Goal: Information Seeking & Learning: Learn about a topic

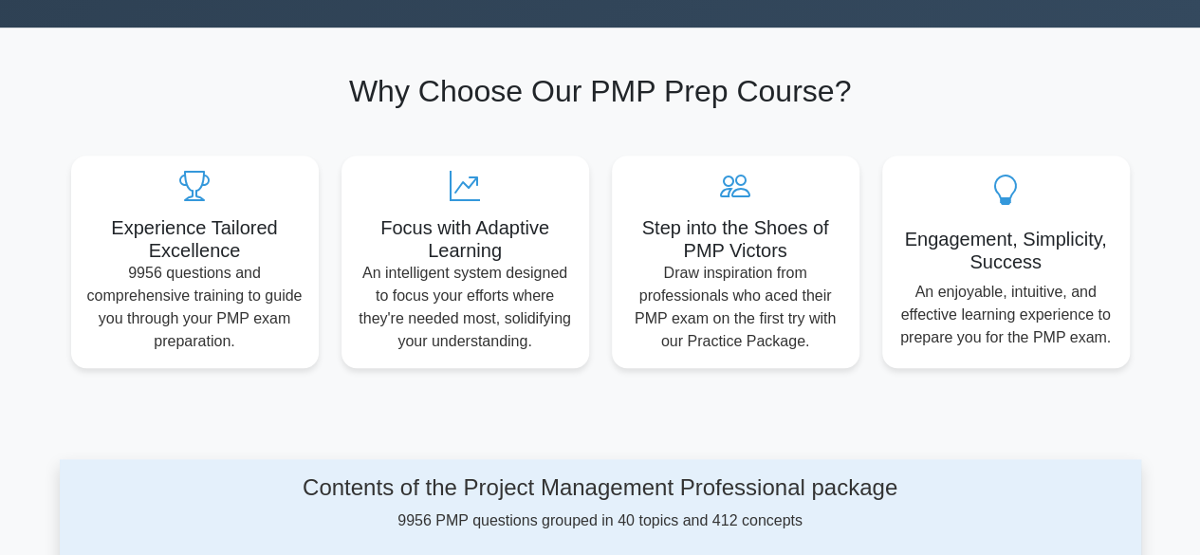
scroll to position [854, 0]
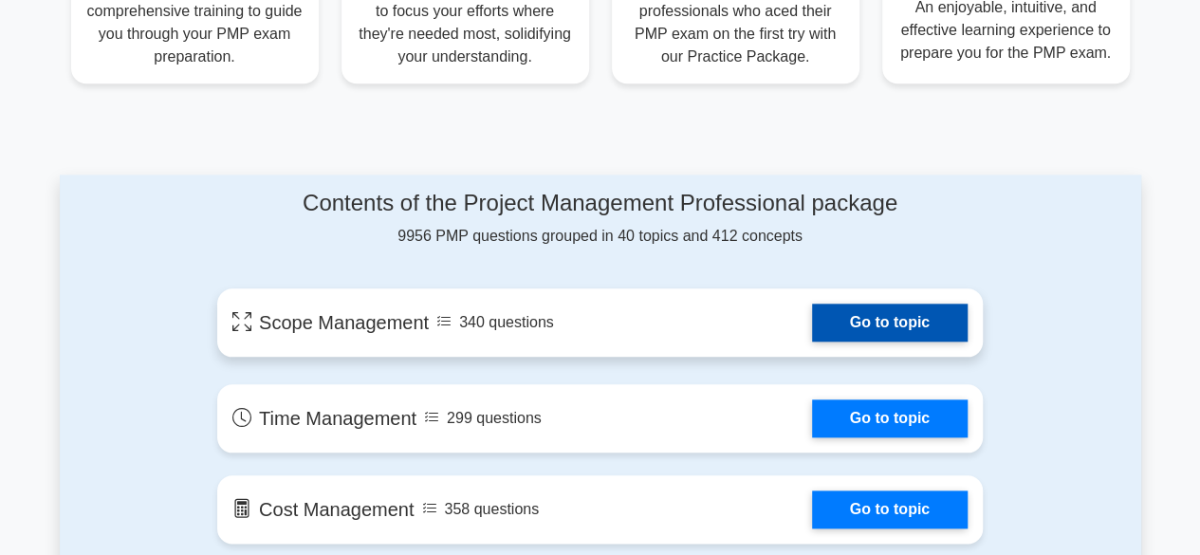
click at [913, 314] on link "Go to topic" at bounding box center [890, 323] width 156 height 38
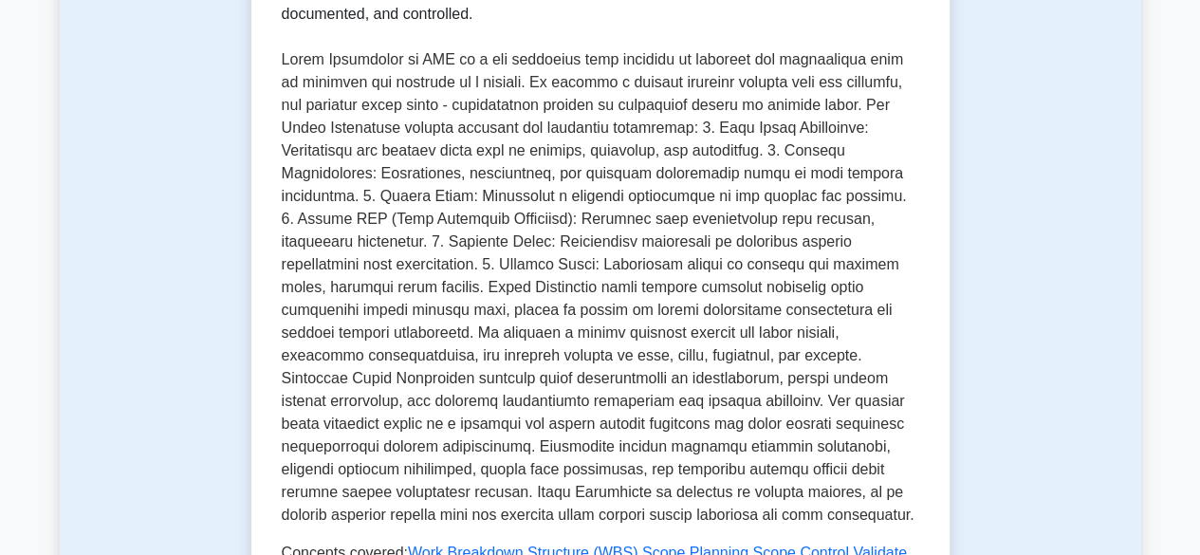
scroll to position [854, 0]
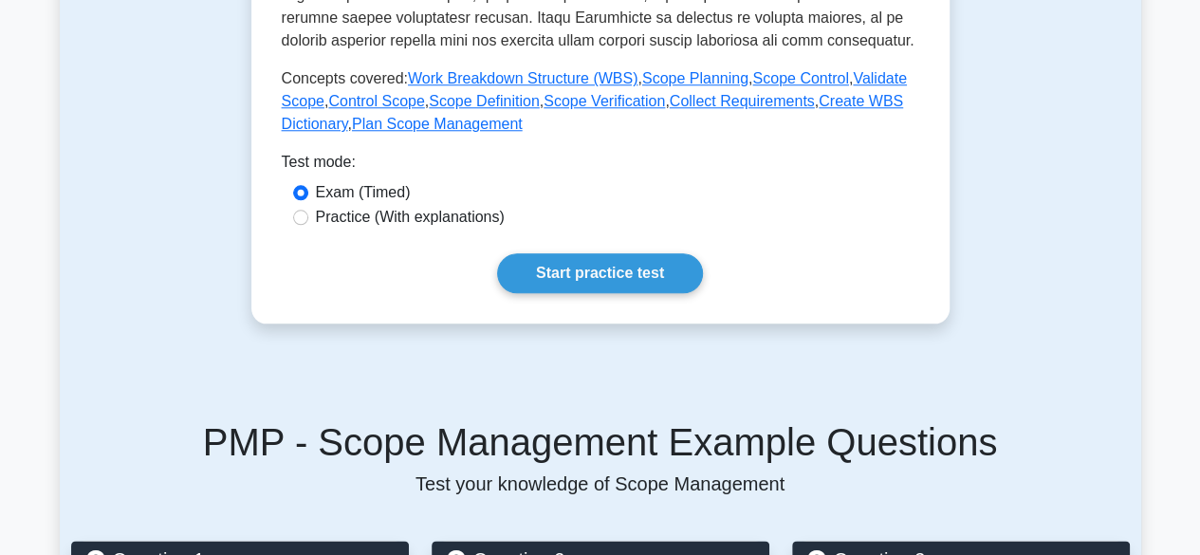
click at [317, 217] on label "Practice (With explanations)" at bounding box center [410, 217] width 189 height 23
click at [308, 217] on input "Practice (With explanations)" at bounding box center [300, 217] width 15 height 15
radio input "true"
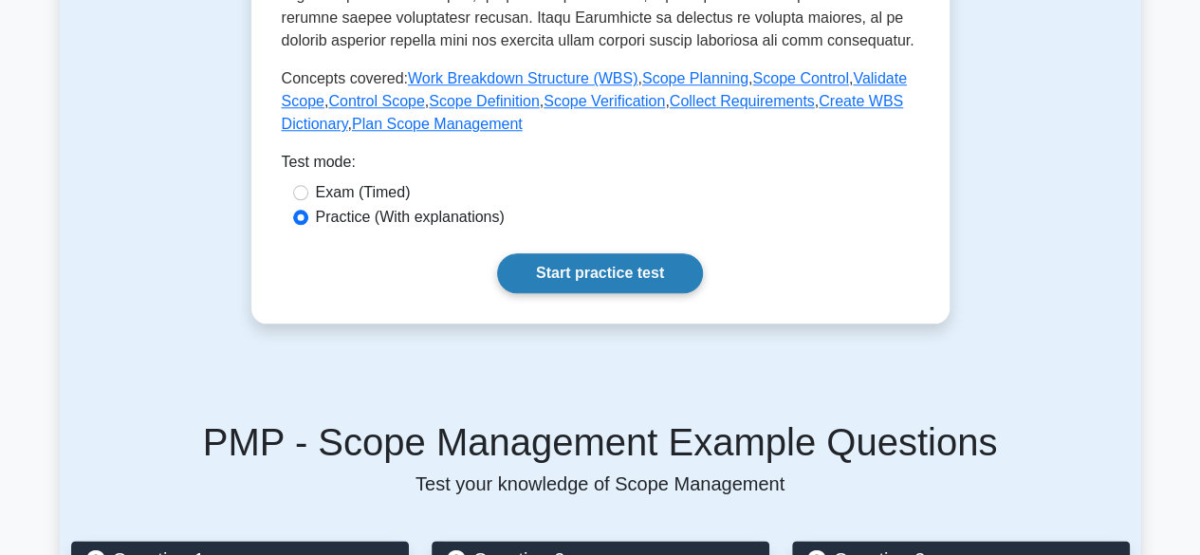
click at [602, 265] on link "Start practice test" at bounding box center [600, 273] width 206 height 40
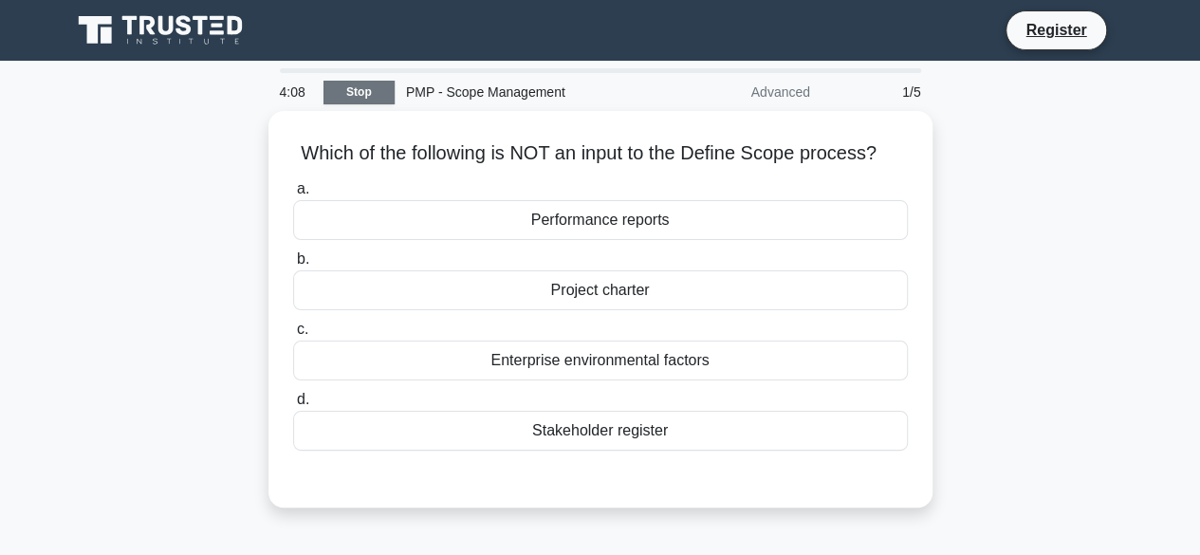
click at [369, 89] on link "Stop" at bounding box center [359, 93] width 71 height 24
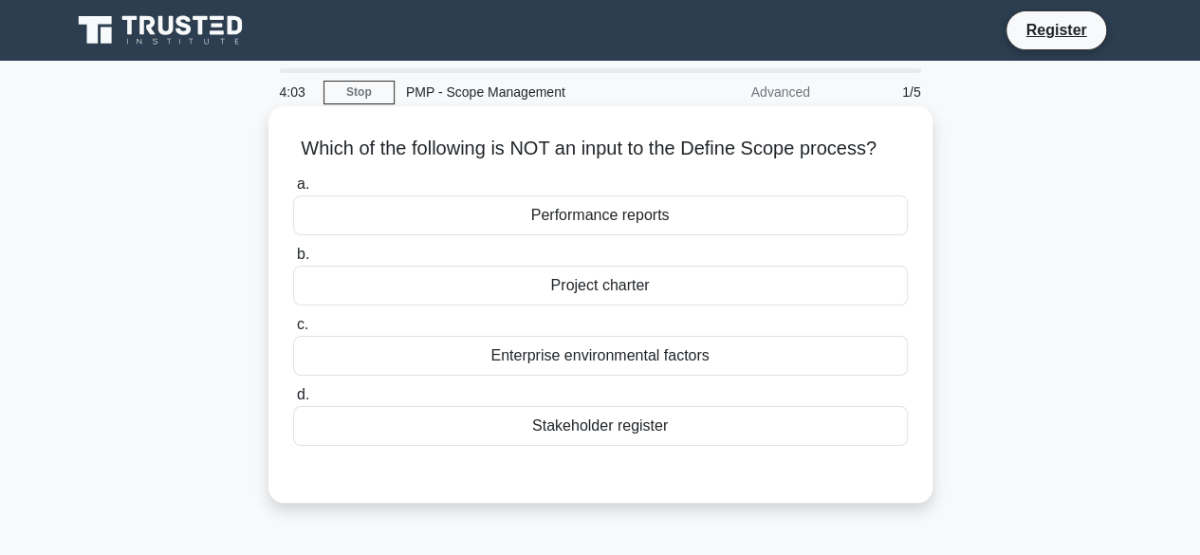
click at [578, 221] on div "Performance reports" at bounding box center [600, 215] width 615 height 40
click at [293, 191] on input "a. Performance reports" at bounding box center [293, 184] width 0 height 12
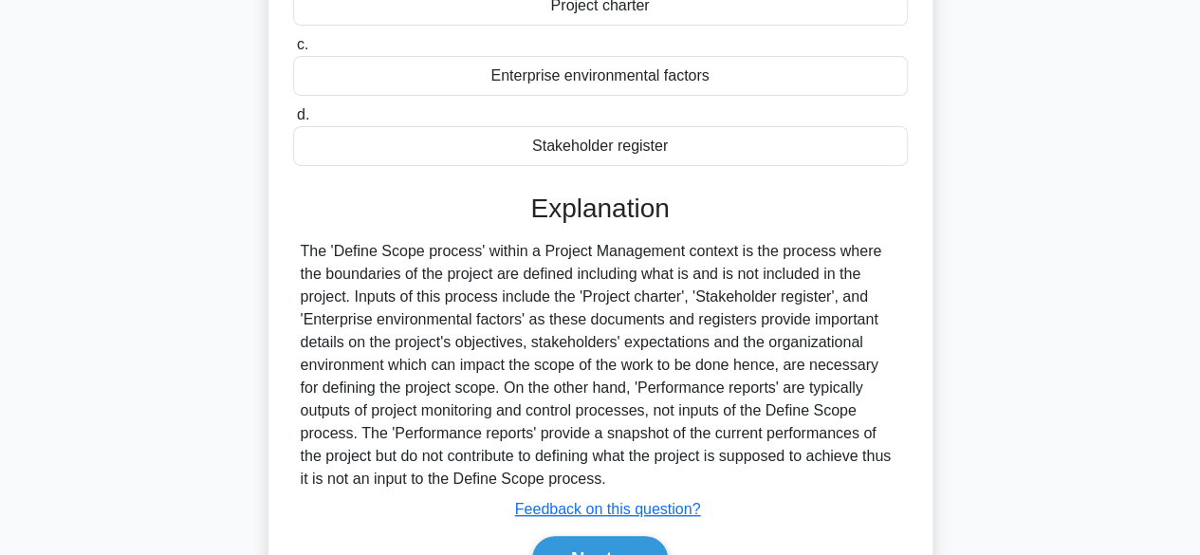
scroll to position [375, 0]
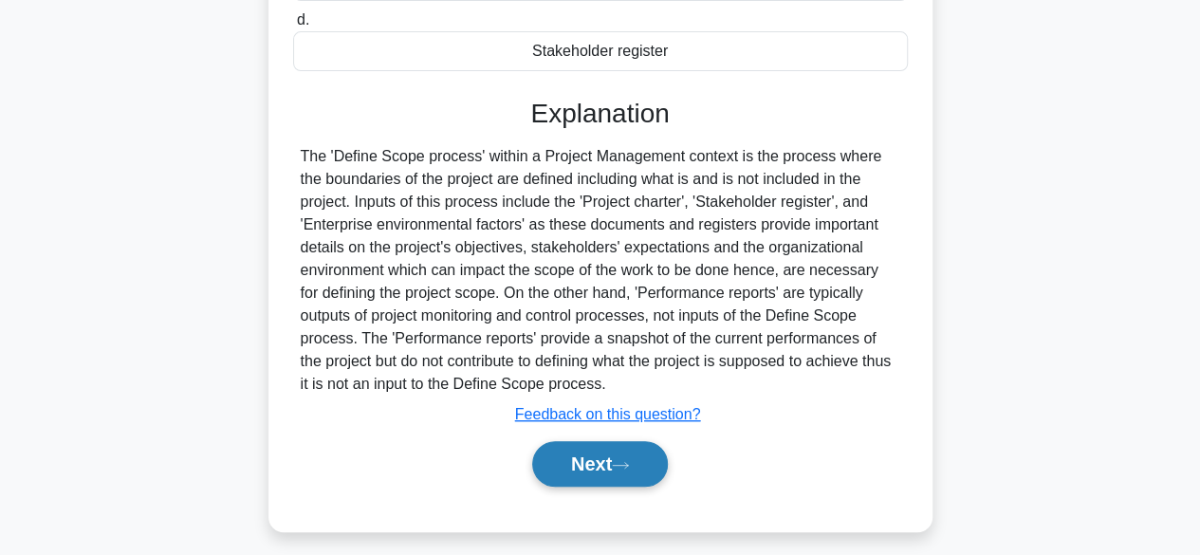
click at [627, 469] on button "Next" at bounding box center [600, 464] width 136 height 46
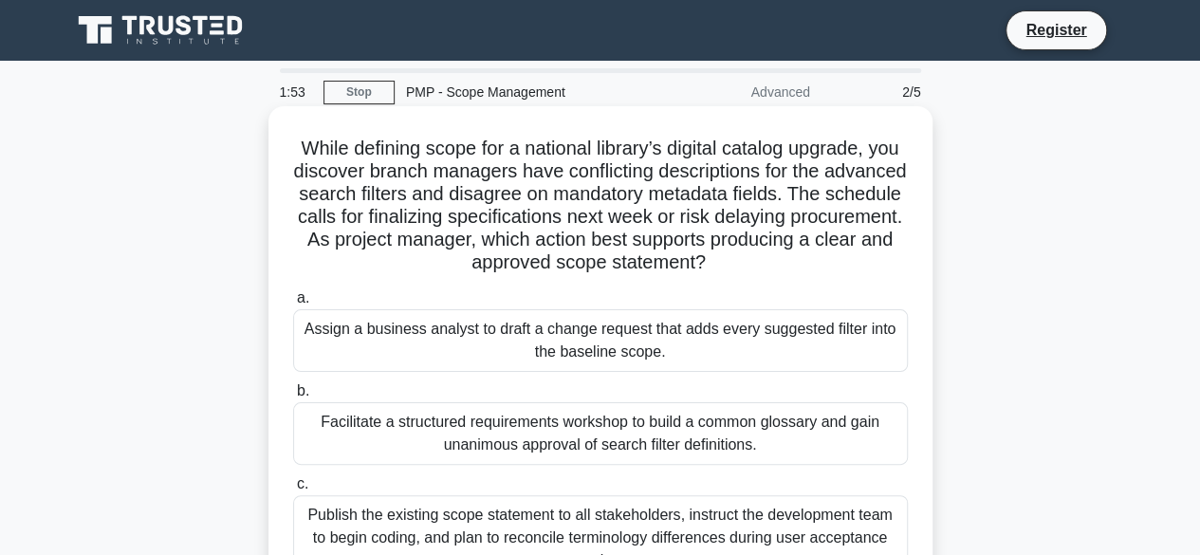
scroll to position [95, 0]
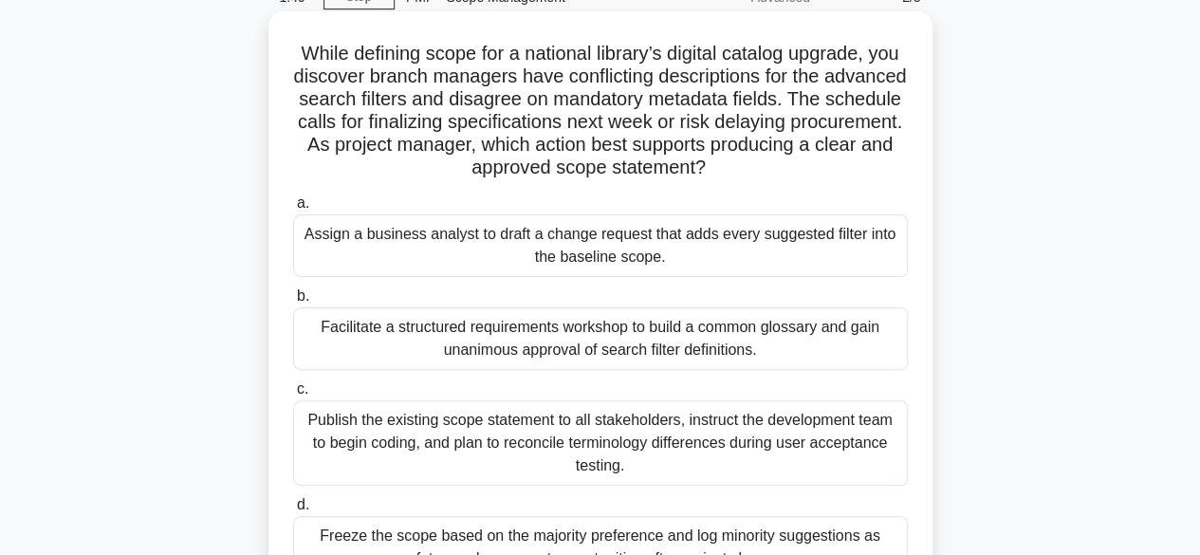
click at [752, 343] on div "Facilitate a structured requirements workshop to build a common glossary and ga…" at bounding box center [600, 338] width 615 height 63
click at [293, 303] on input "b. Facilitate a structured requirements workshop to build a common glossary and…" at bounding box center [293, 296] width 0 height 12
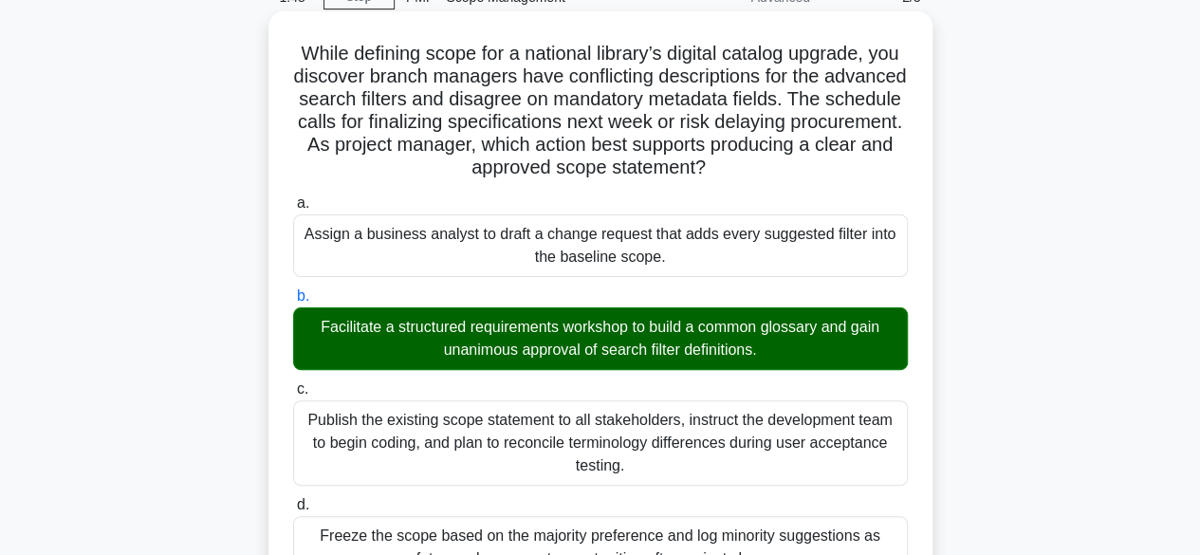
scroll to position [380, 0]
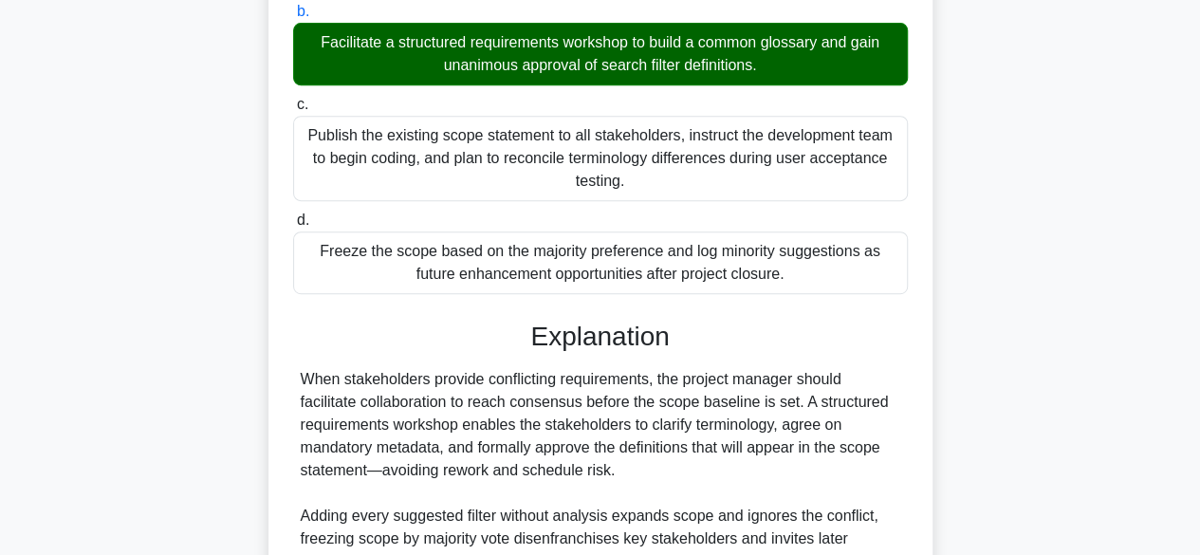
click at [700, 165] on div "Publish the existing scope statement to all stakeholders, instruct the developm…" at bounding box center [600, 158] width 615 height 85
click at [293, 111] on input "c. Publish the existing scope statement to all stakeholders, instruct the devel…" at bounding box center [293, 105] width 0 height 12
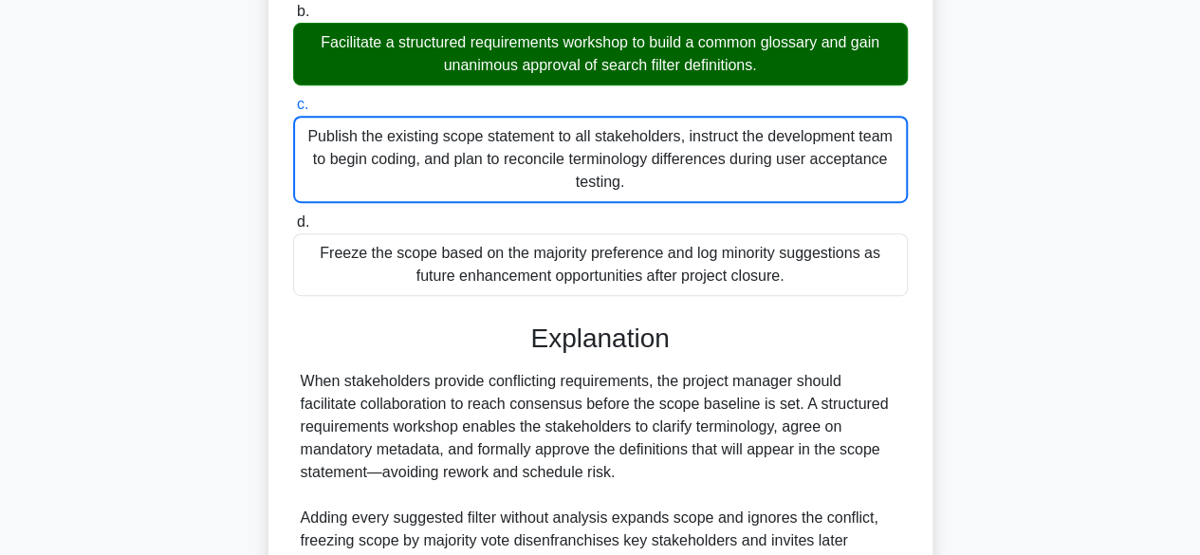
click at [713, 176] on div "Publish the existing scope statement to all stakeholders, instruct the developm…" at bounding box center [600, 159] width 615 height 87
click at [293, 111] on input "c. Publish the existing scope statement to all stakeholders, instruct the devel…" at bounding box center [293, 105] width 0 height 12
click at [719, 83] on div "Facilitate a structured requirements workshop to build a common glossary and ga…" at bounding box center [600, 54] width 615 height 63
click at [293, 18] on input "b. Facilitate a structured requirements workshop to build a common glossary and…" at bounding box center [293, 12] width 0 height 12
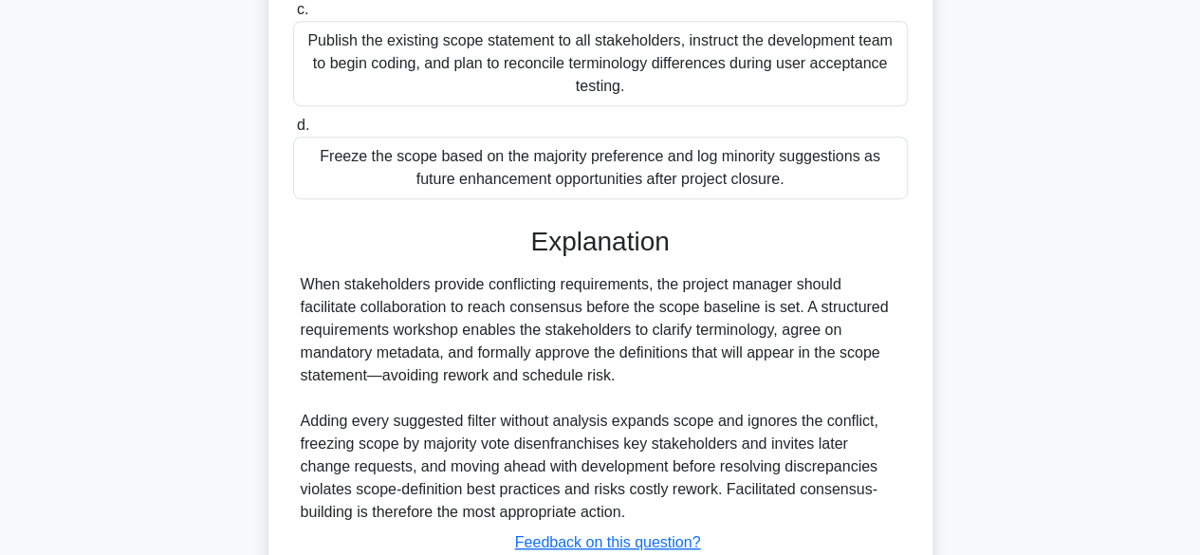
scroll to position [612, 0]
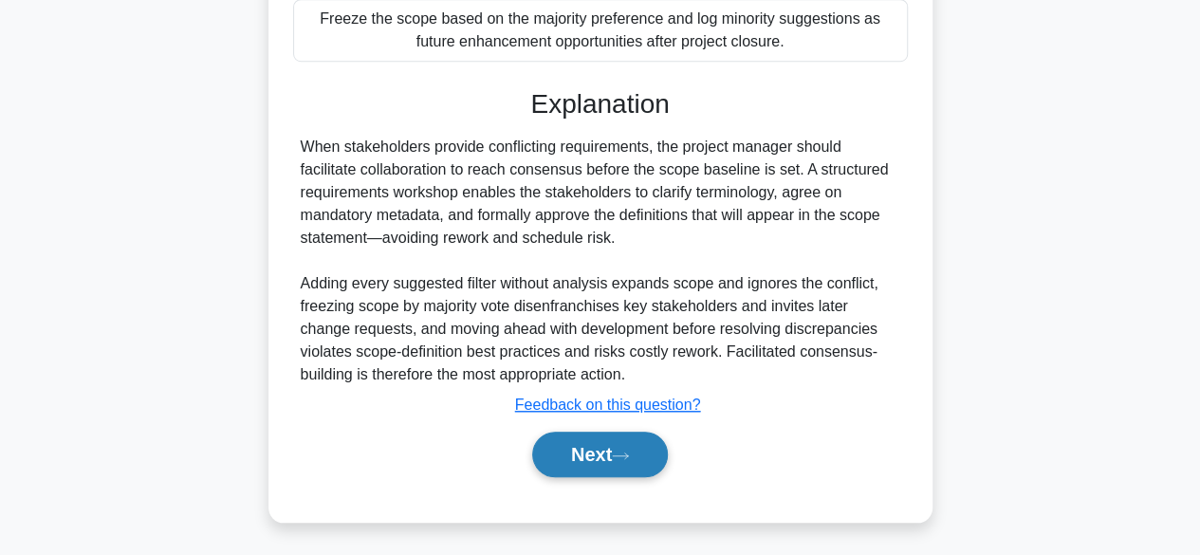
click at [613, 441] on button "Next" at bounding box center [600, 455] width 136 height 46
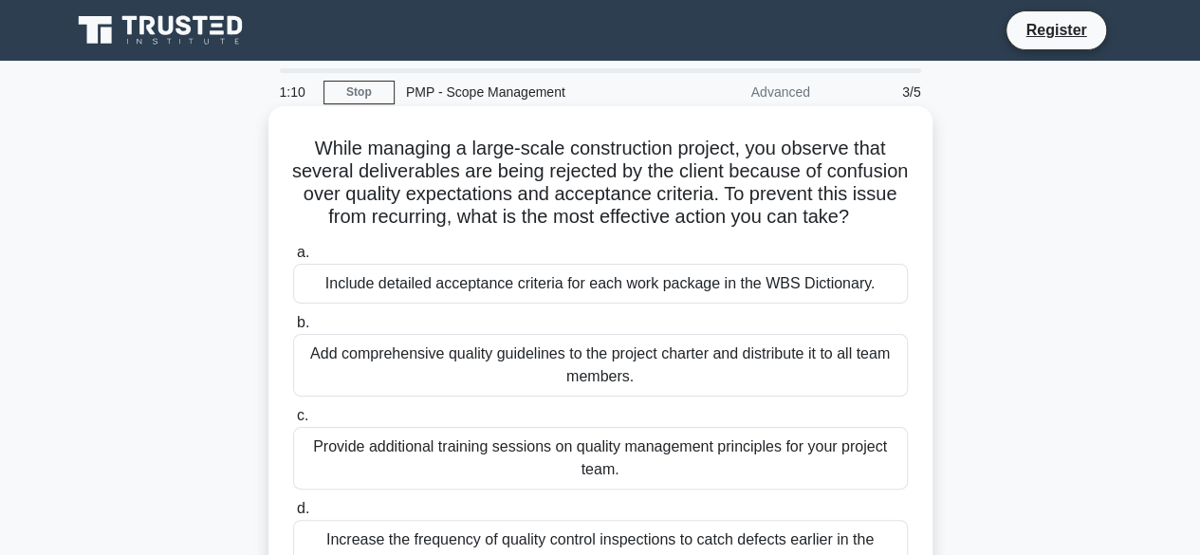
scroll to position [95, 0]
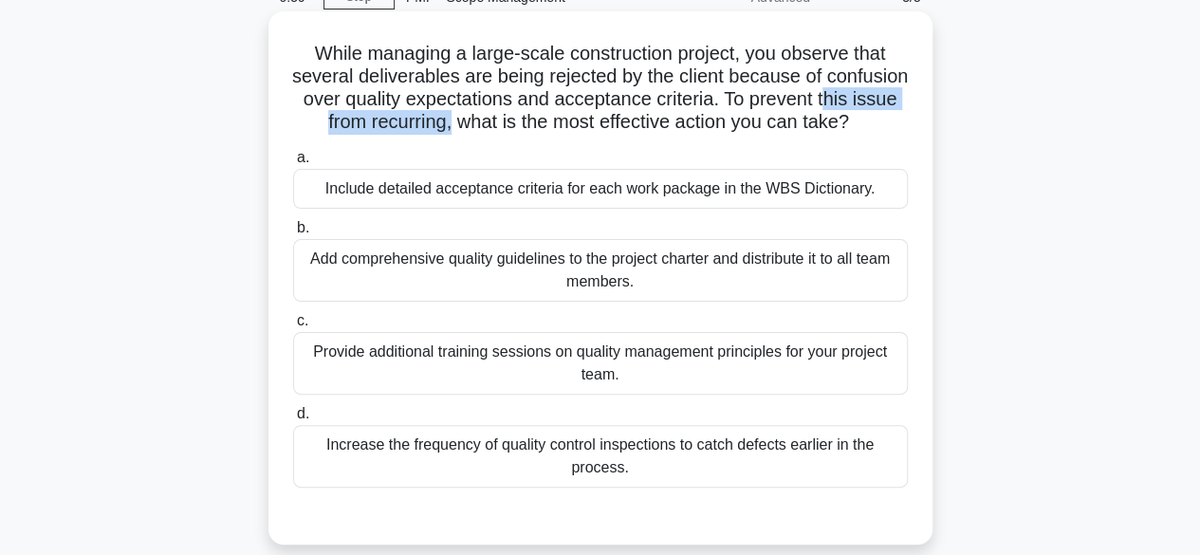
drag, startPoint x: 322, startPoint y: 122, endPoint x: 645, endPoint y: 125, distance: 323.6
click at [642, 125] on h5 "While managing a large-scale construction project, you observe that several del…" at bounding box center [600, 88] width 619 height 93
click at [648, 125] on h5 "While managing a large-scale construction project, you observe that several del…" at bounding box center [600, 88] width 619 height 93
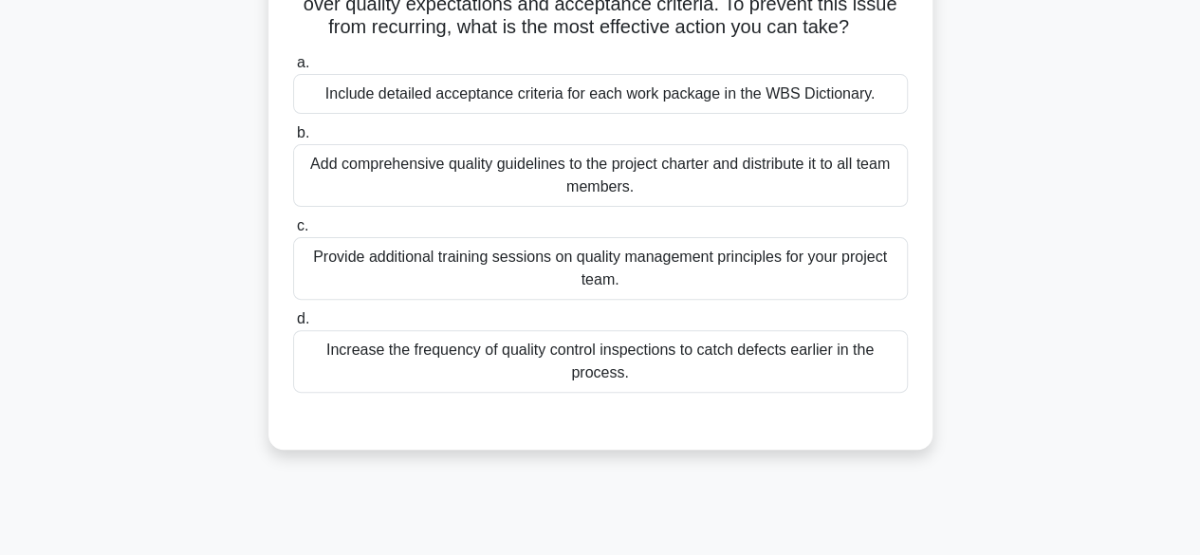
scroll to position [0, 0]
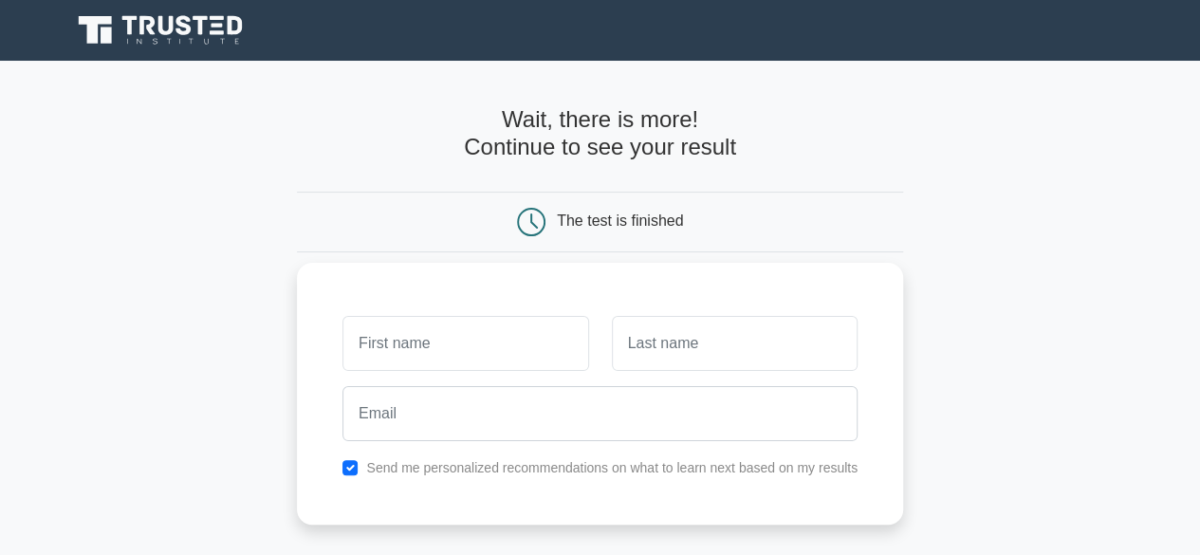
scroll to position [380, 0]
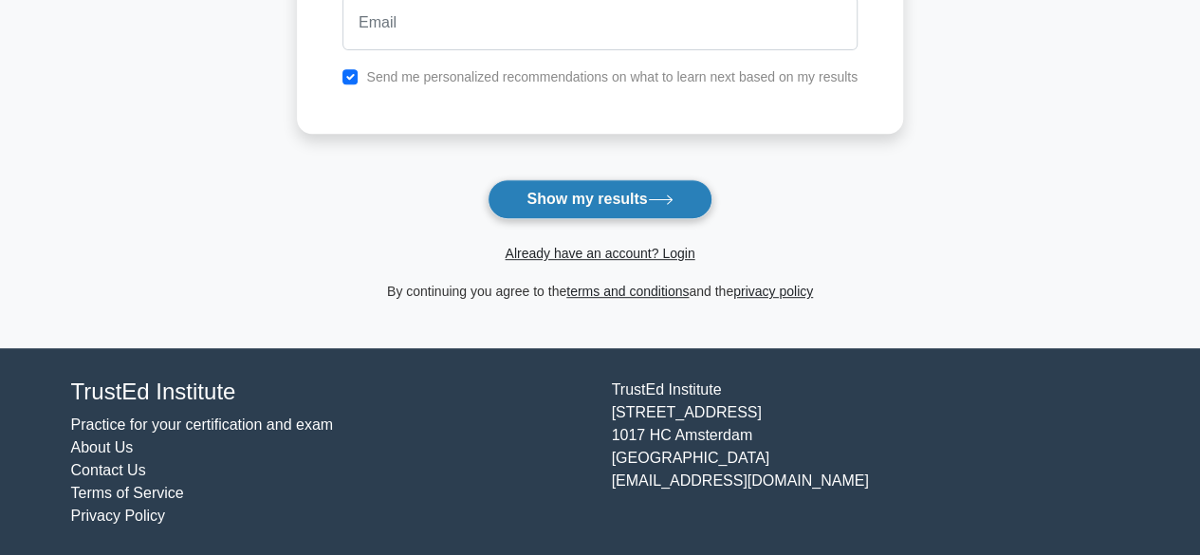
click at [660, 195] on icon at bounding box center [661, 200] width 26 height 10
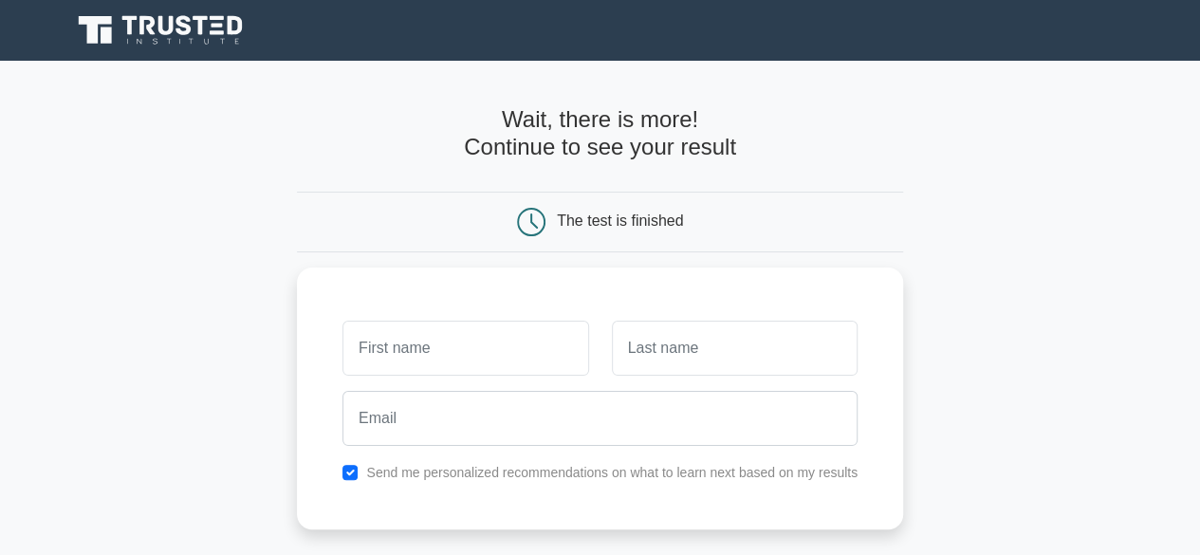
click at [207, 45] on icon at bounding box center [162, 30] width 182 height 36
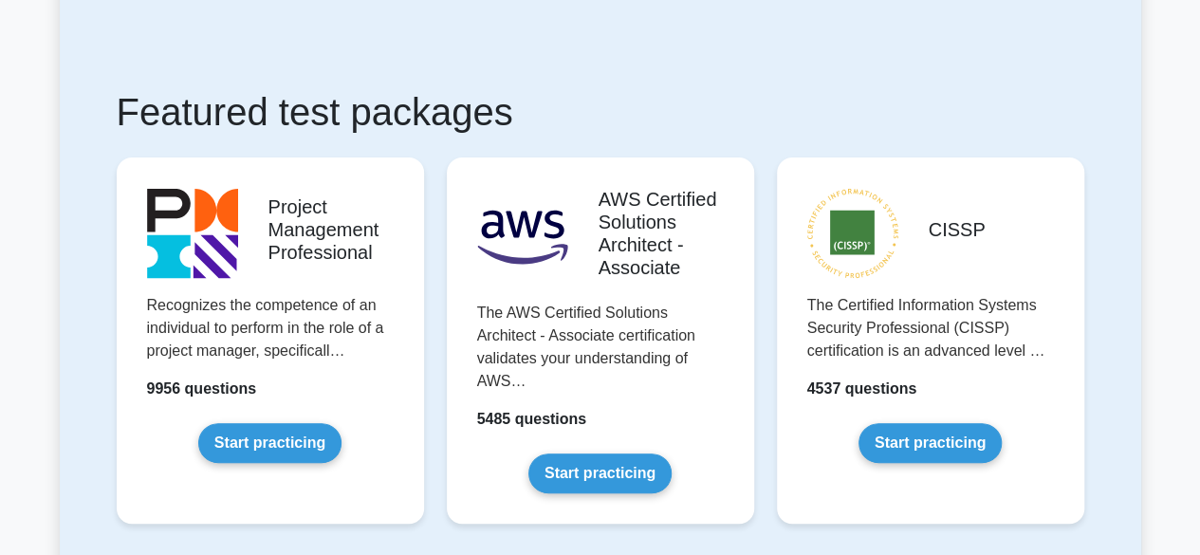
scroll to position [380, 0]
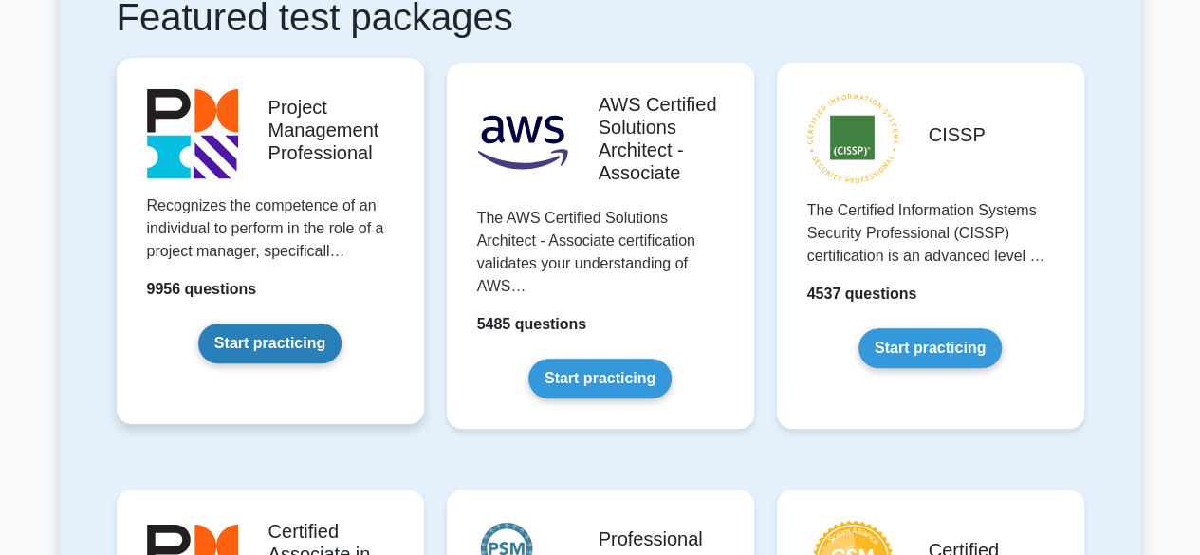
click at [304, 352] on link "Start practicing" at bounding box center [269, 344] width 143 height 40
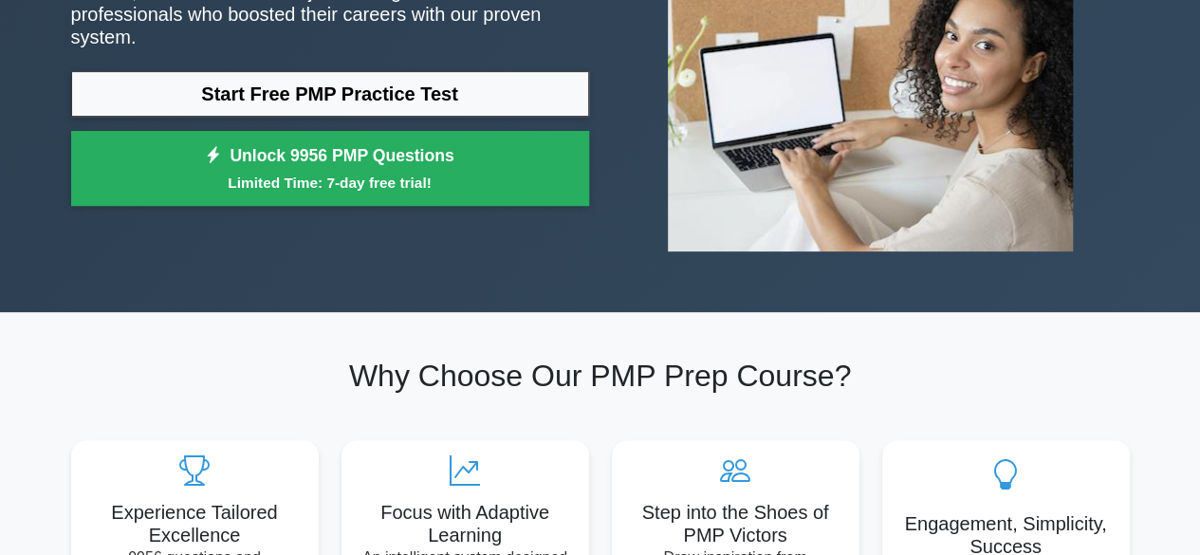
scroll to position [95, 0]
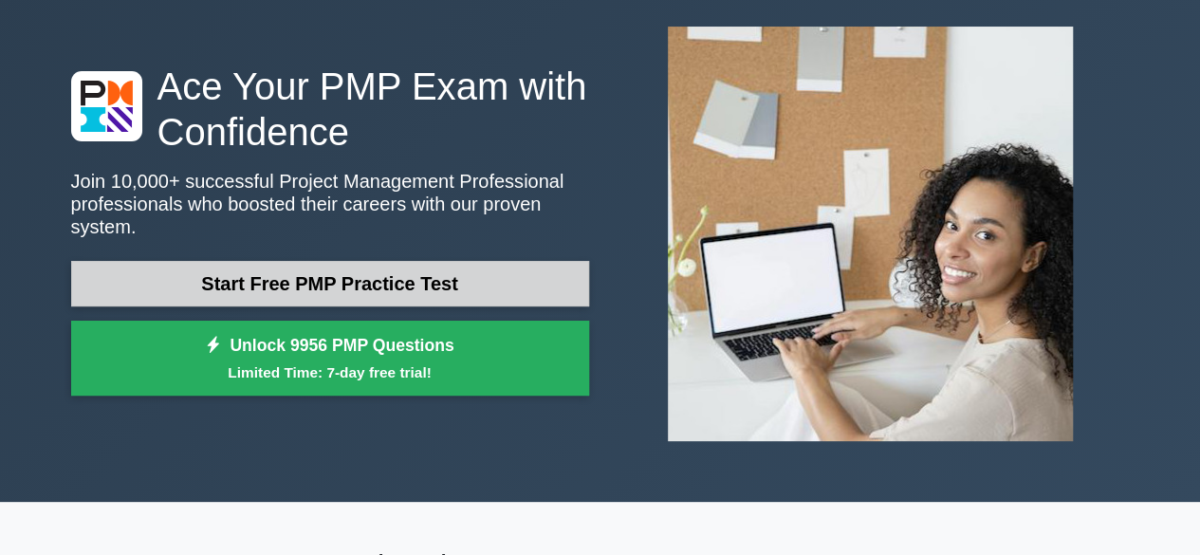
click at [416, 261] on link "Start Free PMP Practice Test" at bounding box center [330, 284] width 518 height 46
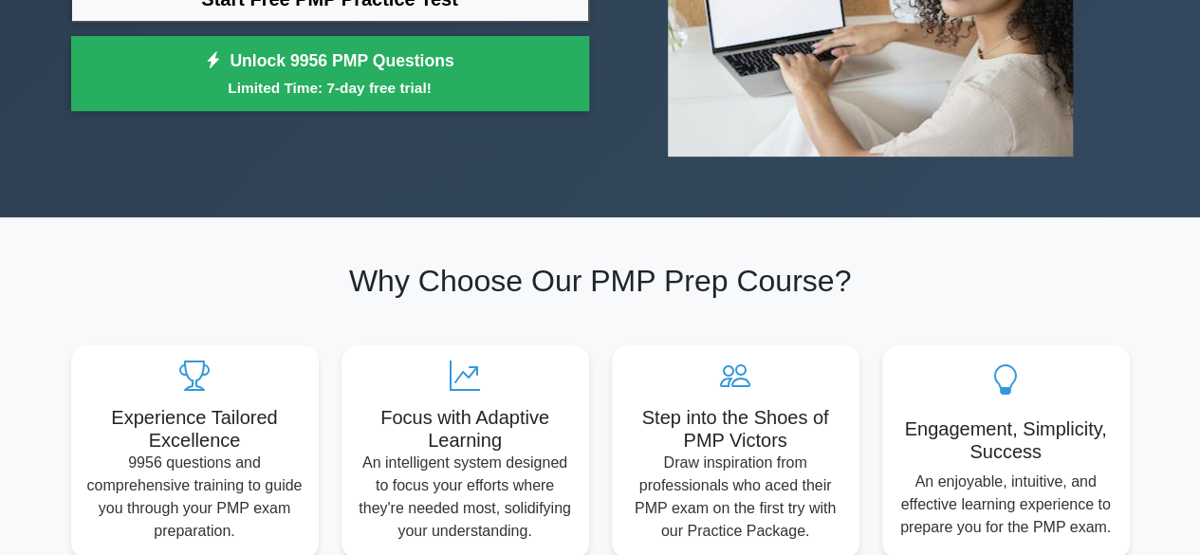
scroll to position [0, 0]
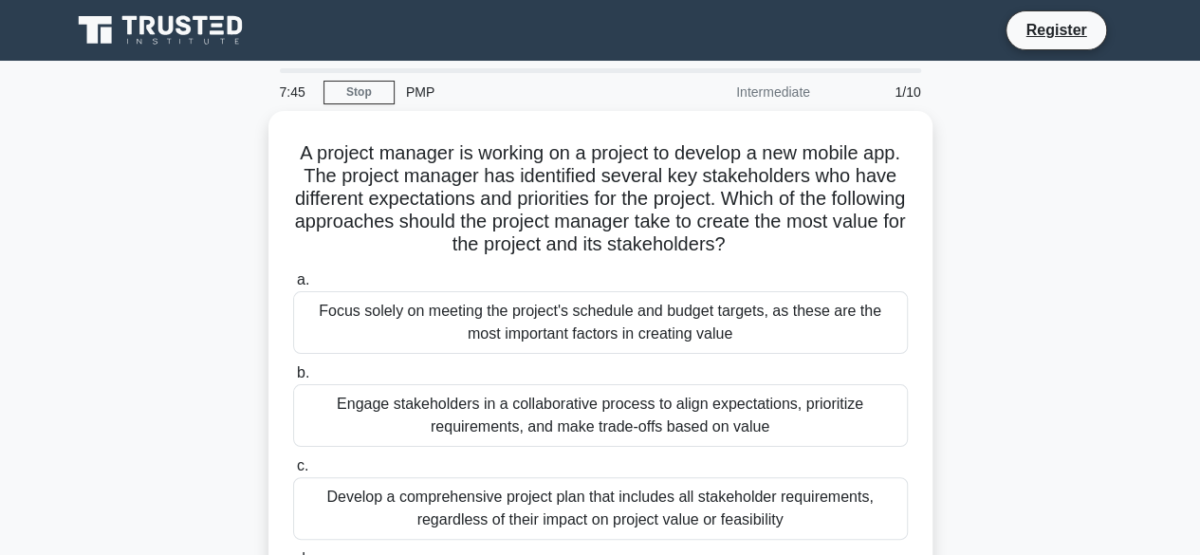
click at [215, 32] on icon at bounding box center [218, 32] width 14 height 4
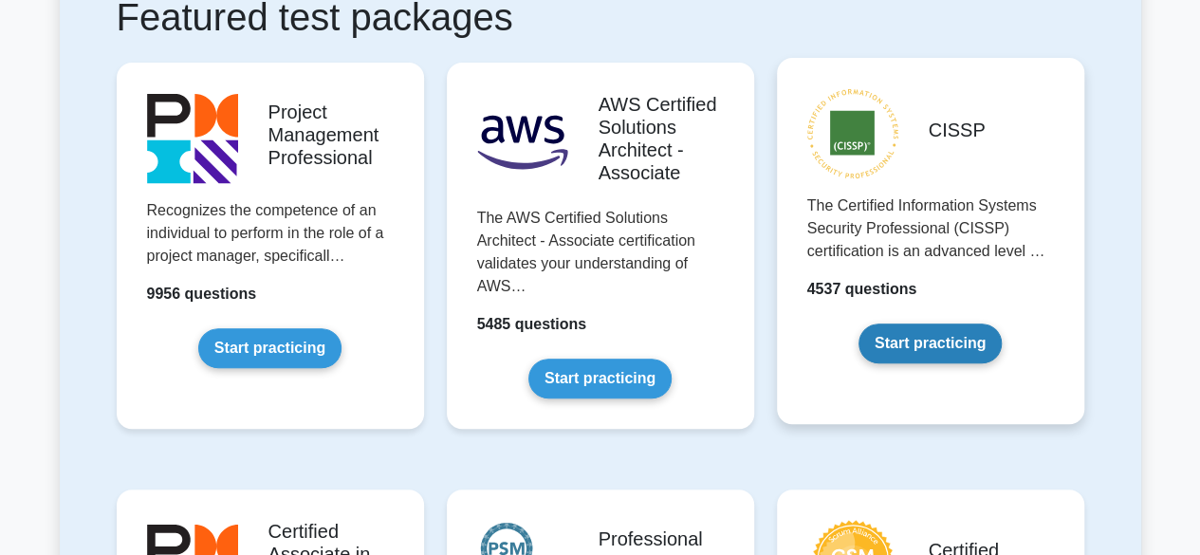
scroll to position [190, 0]
